Goal: Transaction & Acquisition: Purchase product/service

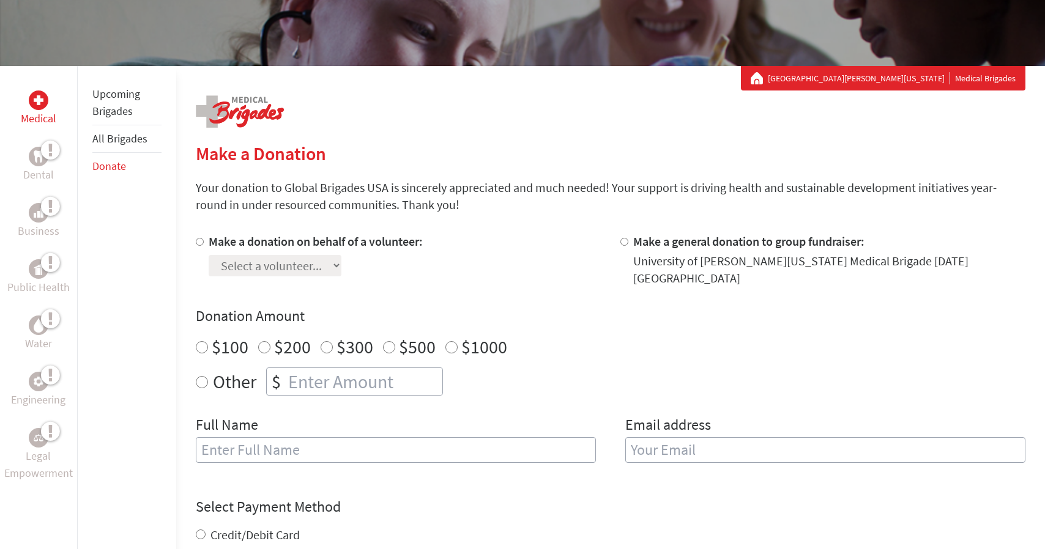
scroll to position [182, 0]
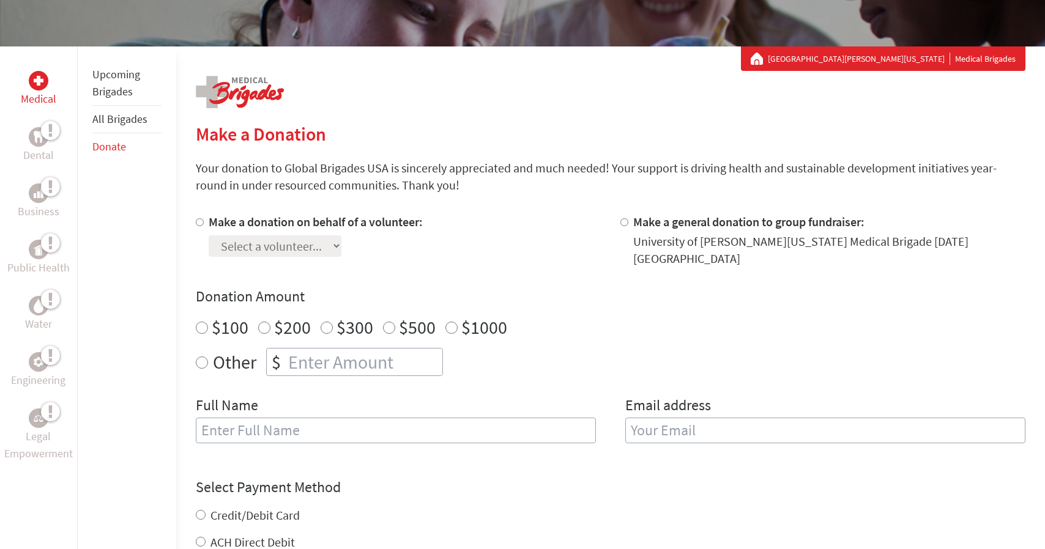
click at [280, 351] on div "$" at bounding box center [276, 362] width 19 height 27
radio input "true"
click at [315, 351] on input "number" at bounding box center [364, 362] width 157 height 27
type input "250"
click at [343, 418] on input "text" at bounding box center [396, 431] width 400 height 26
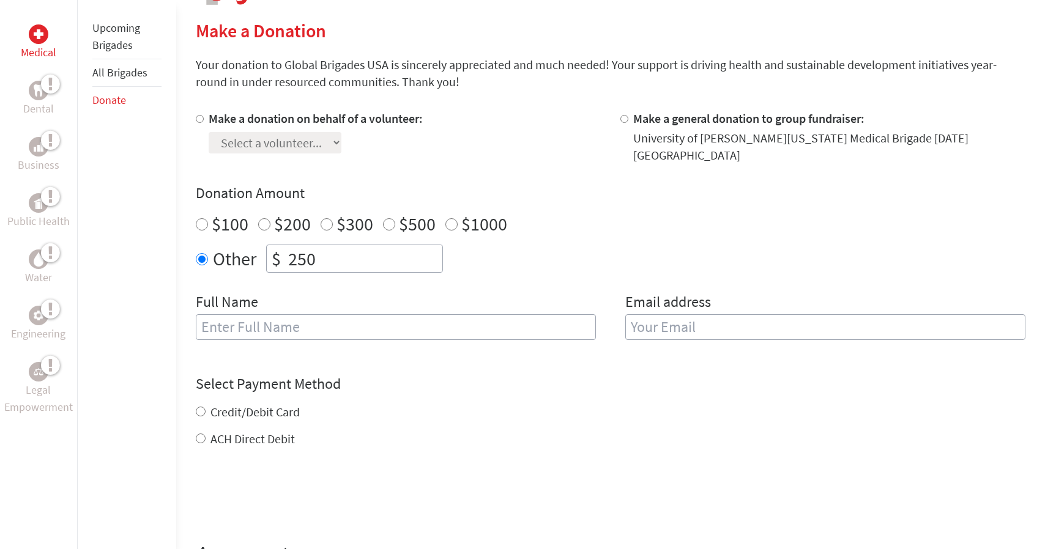
scroll to position [294, 0]
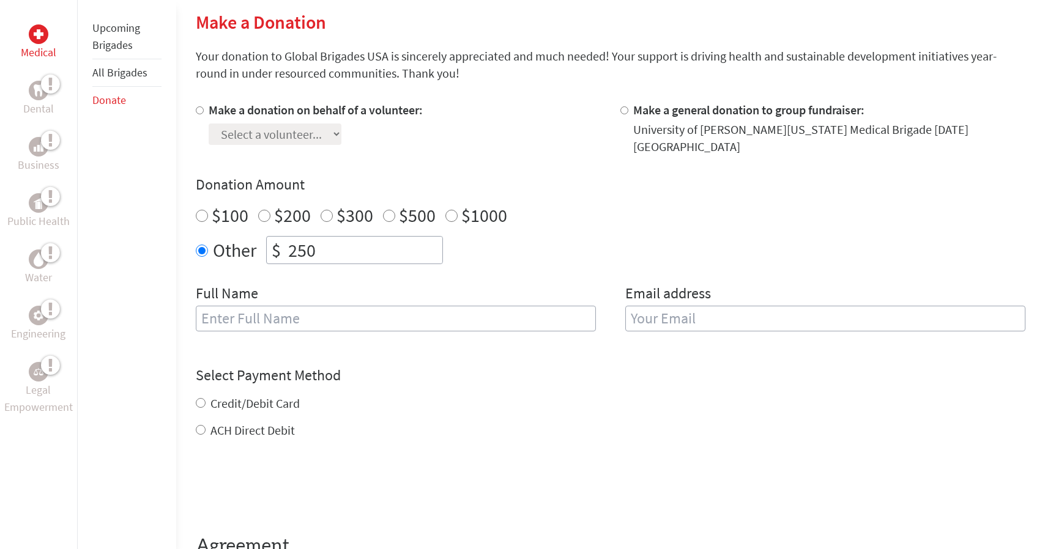
click at [273, 399] on label "Credit/Debit Card" at bounding box center [254, 403] width 89 height 15
click at [206, 399] on input "Credit/Debit Card" at bounding box center [201, 403] width 10 height 10
radio input "true"
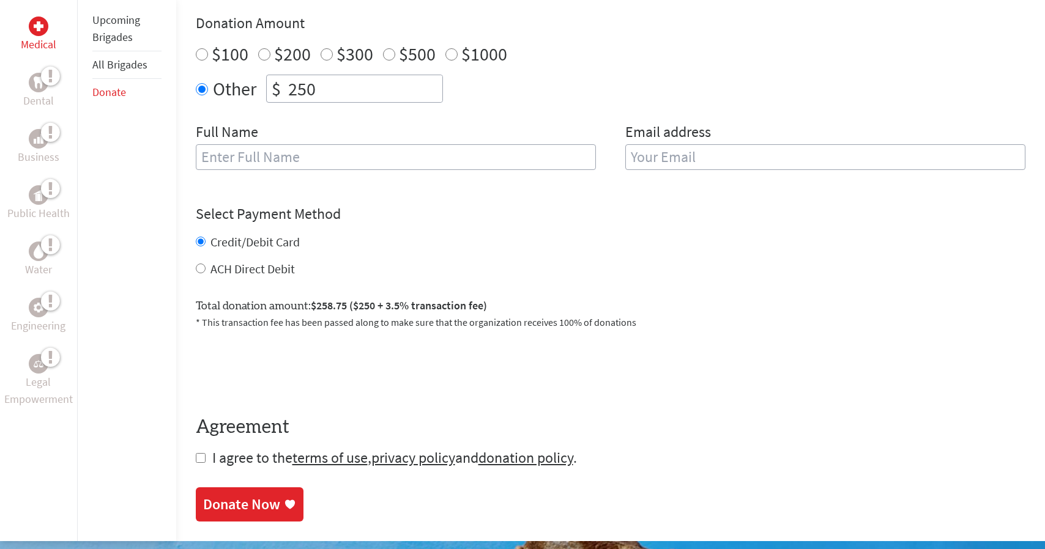
scroll to position [463, 0]
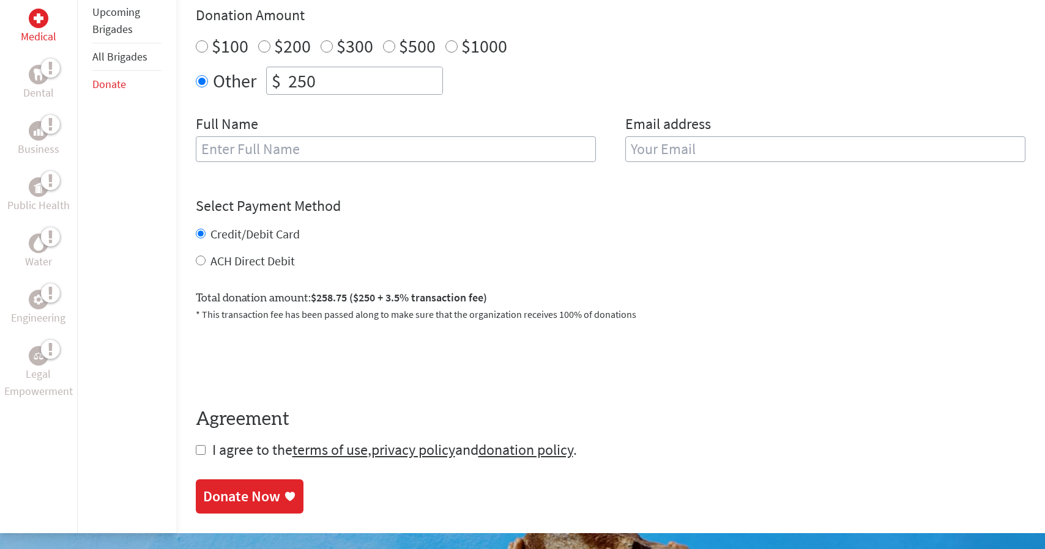
click at [206, 442] on form "Make a donation on behalf of a volunteer: Select a volunteer... [PERSON_NAME] […" at bounding box center [611, 196] width 830 height 528
click at [199, 445] on input "checkbox" at bounding box center [201, 450] width 10 height 10
checkbox input "true"
click at [281, 147] on input "text" at bounding box center [396, 149] width 400 height 26
type input "[PERSON_NAME]"
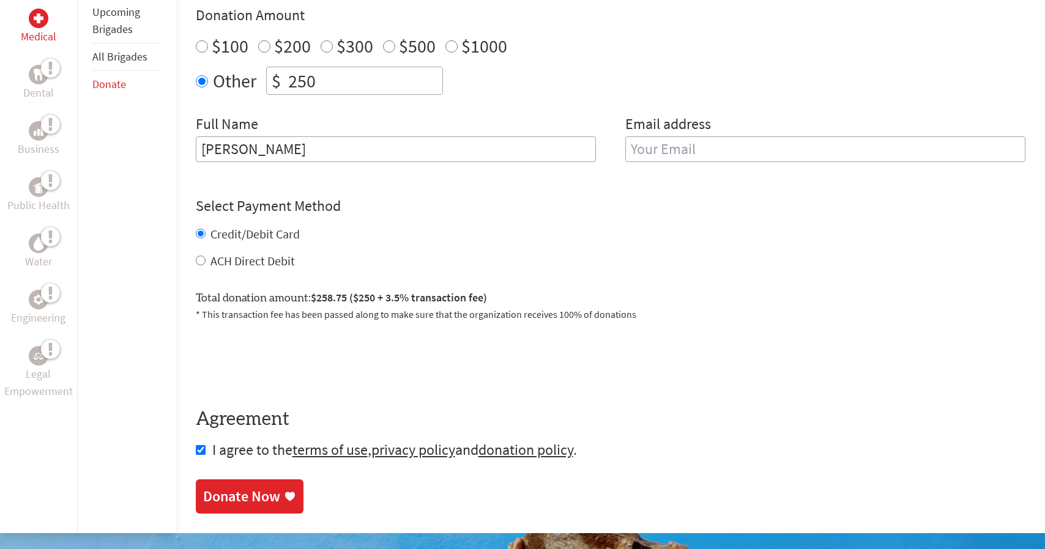
type input "[PERSON_NAME]"
click at [633, 136] on input "email" at bounding box center [825, 149] width 400 height 26
type input "claire"
type input "[EMAIL_ADDRESS][DOMAIN_NAME]"
click at [264, 487] on link "Donate Now" at bounding box center [250, 498] width 108 height 34
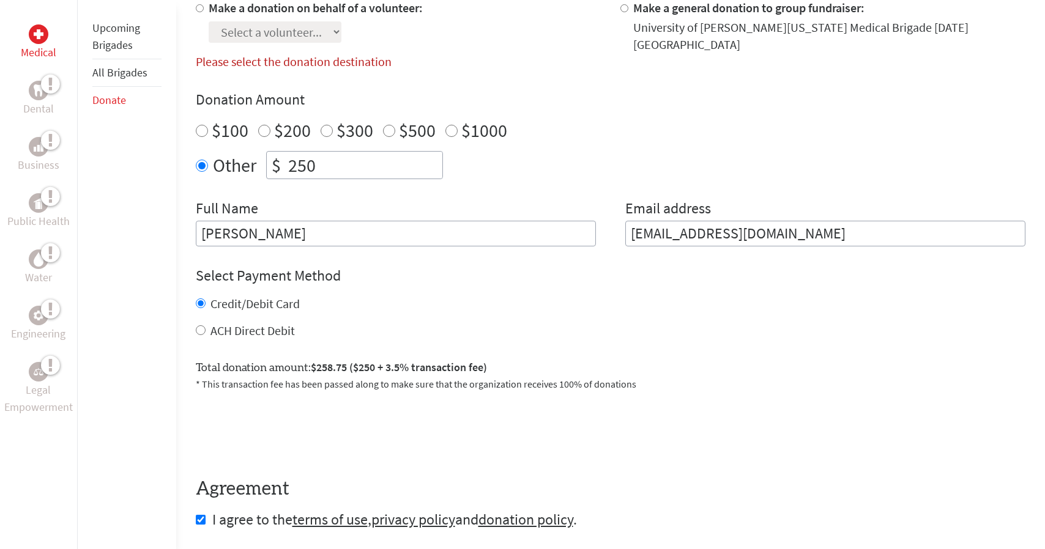
scroll to position [395, 0]
click at [199, 8] on input "Make a donation on behalf of a volunteer:" at bounding box center [200, 9] width 8 height 8
radio input "true"
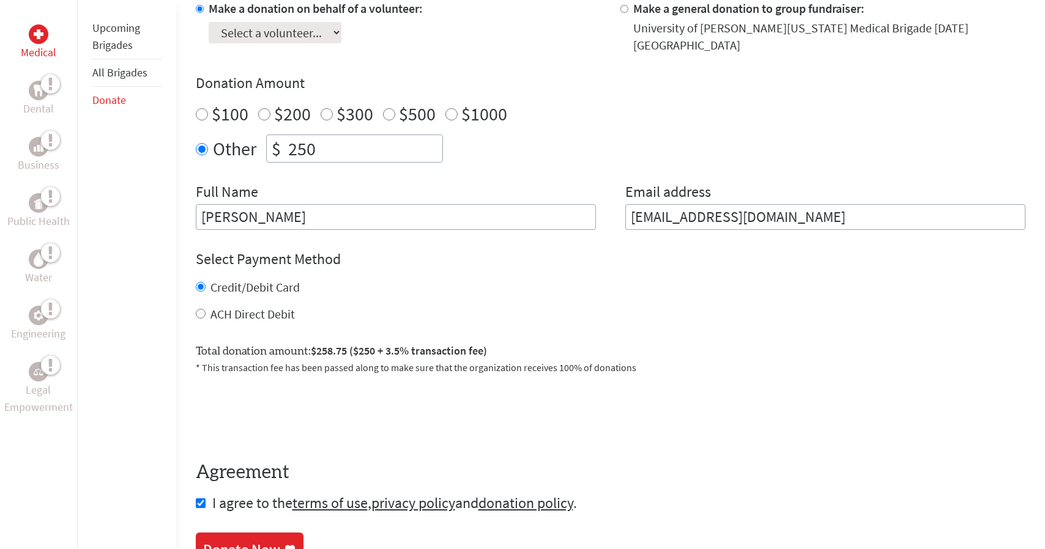
click at [259, 35] on select "Select a volunteer... [PERSON_NAME] [PERSON_NAME] [PERSON_NAME] [PERSON_NAME] […" at bounding box center [275, 32] width 133 height 21
select select "D5C731D1-7A08-11EF-BF8B-42010A8A0043"
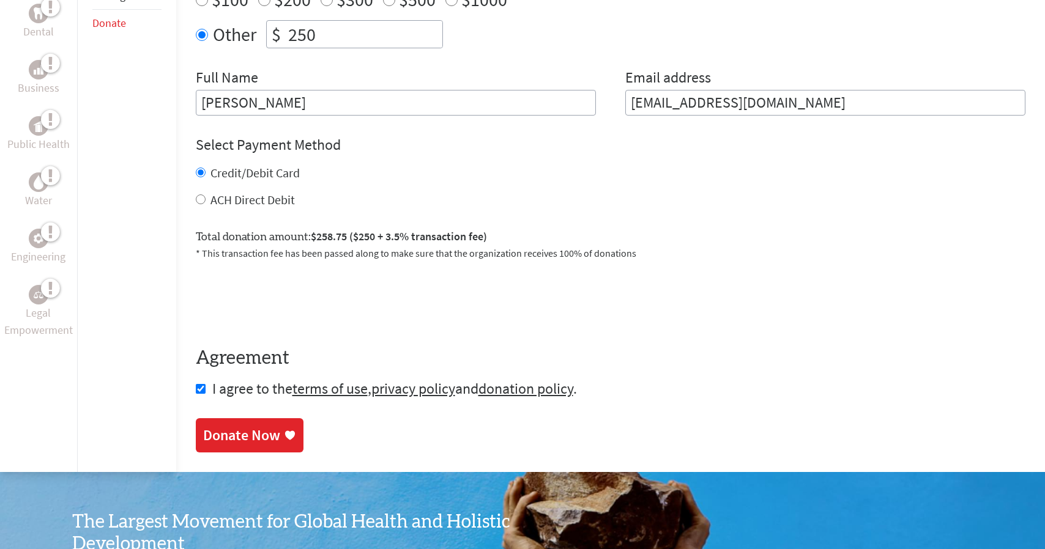
scroll to position [548, 0]
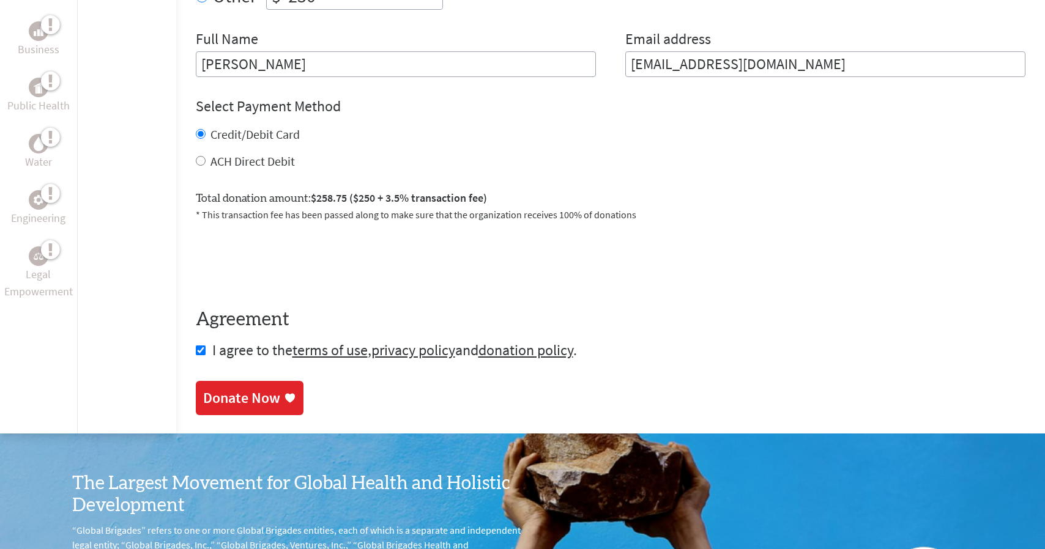
click at [255, 394] on div "Donate Now" at bounding box center [241, 399] width 77 height 20
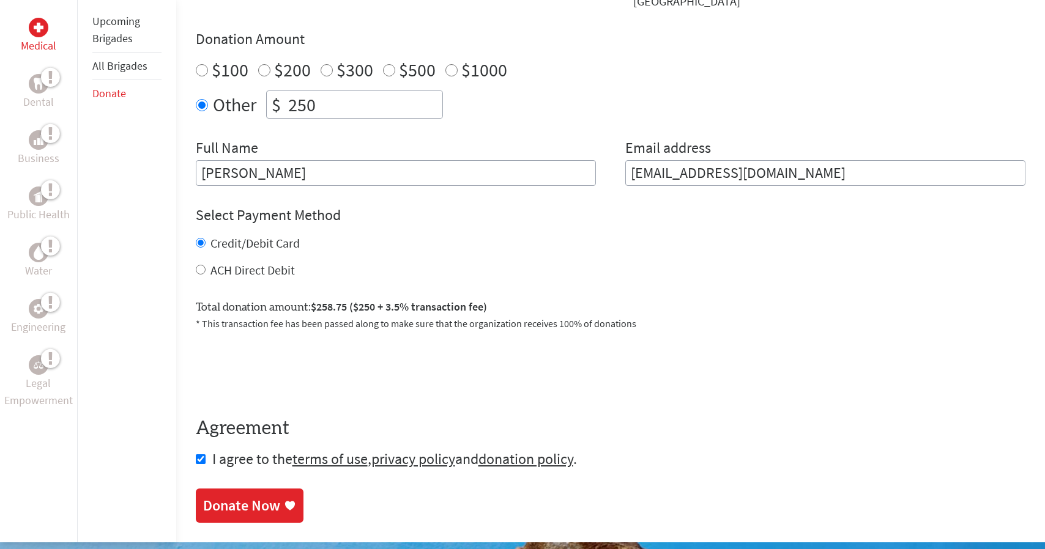
scroll to position [469, 0]
